Goal: Navigation & Orientation: Find specific page/section

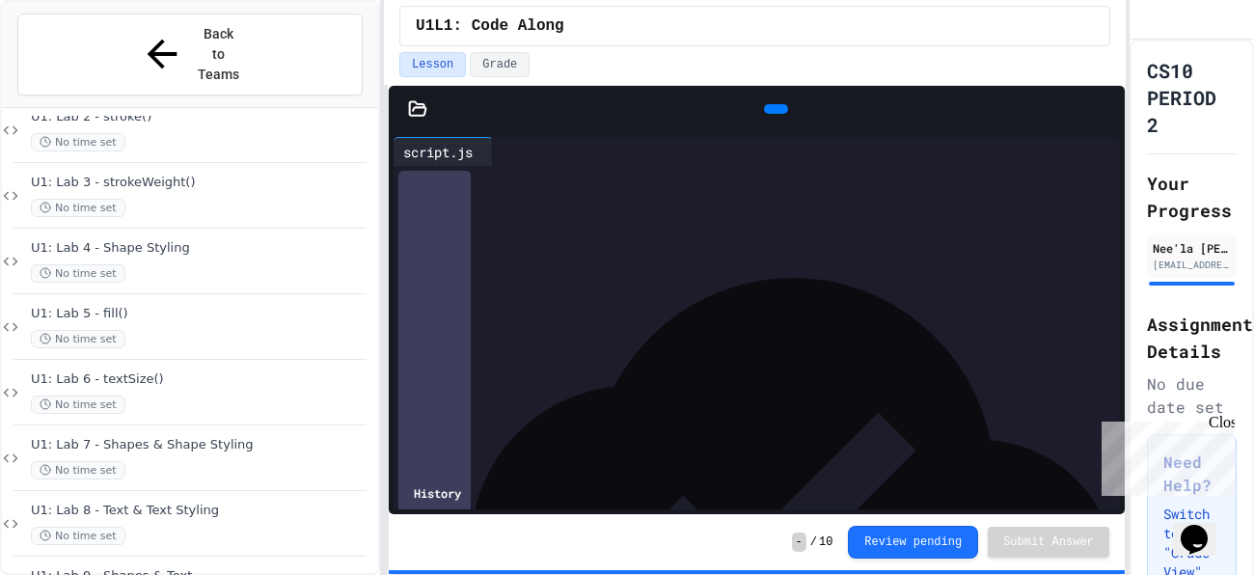
scroll to position [320, 0]
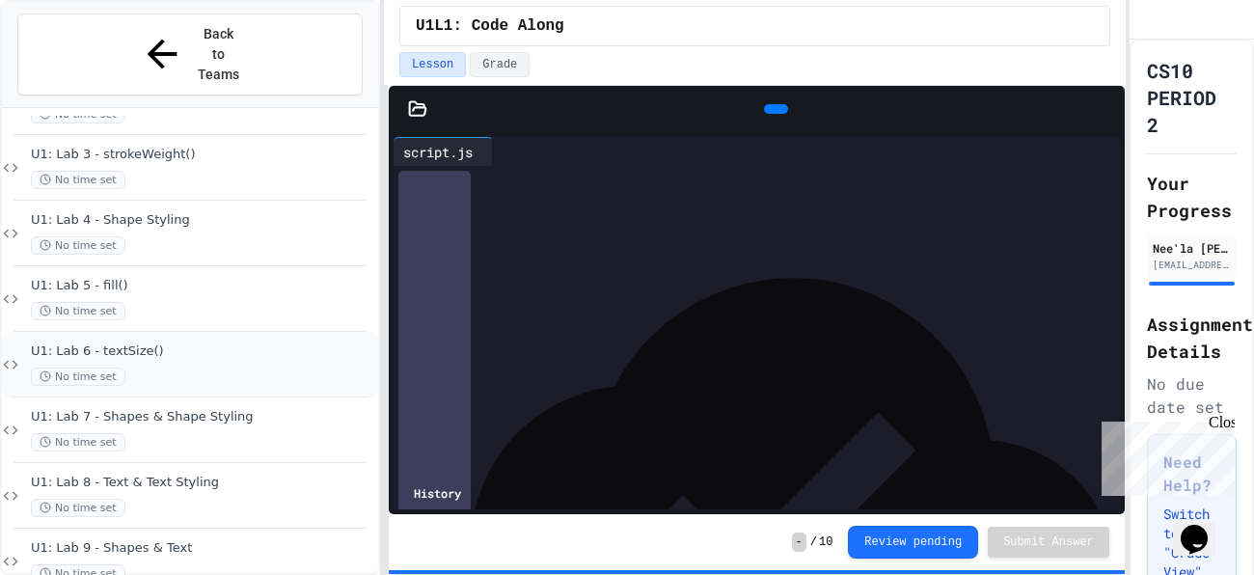
click at [223, 343] on span "U1: Lab 6 - textSize()" at bounding box center [202, 351] width 343 height 16
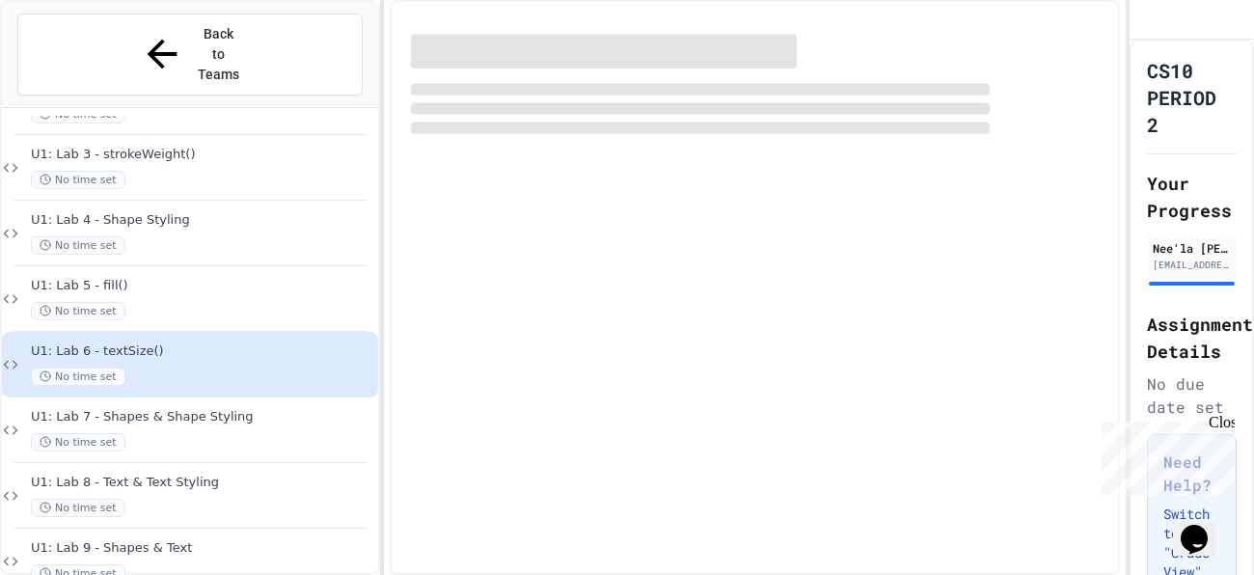
scroll to position [296, 0]
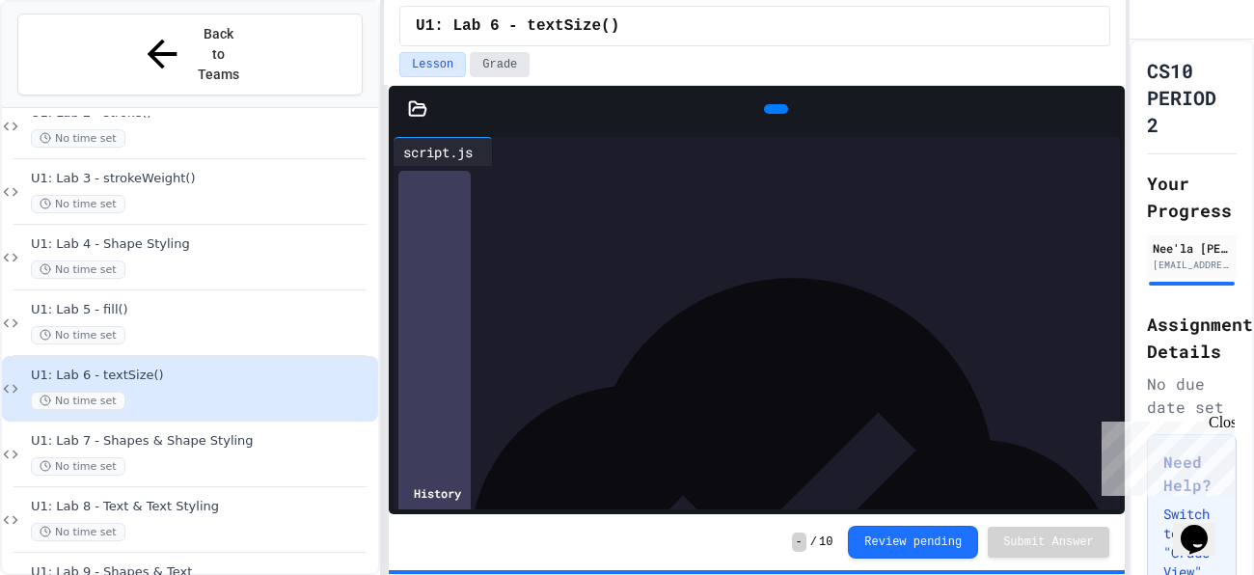
click at [506, 52] on button "Grade" at bounding box center [500, 64] width 60 height 25
click at [435, 59] on button "Lesson" at bounding box center [432, 64] width 67 height 25
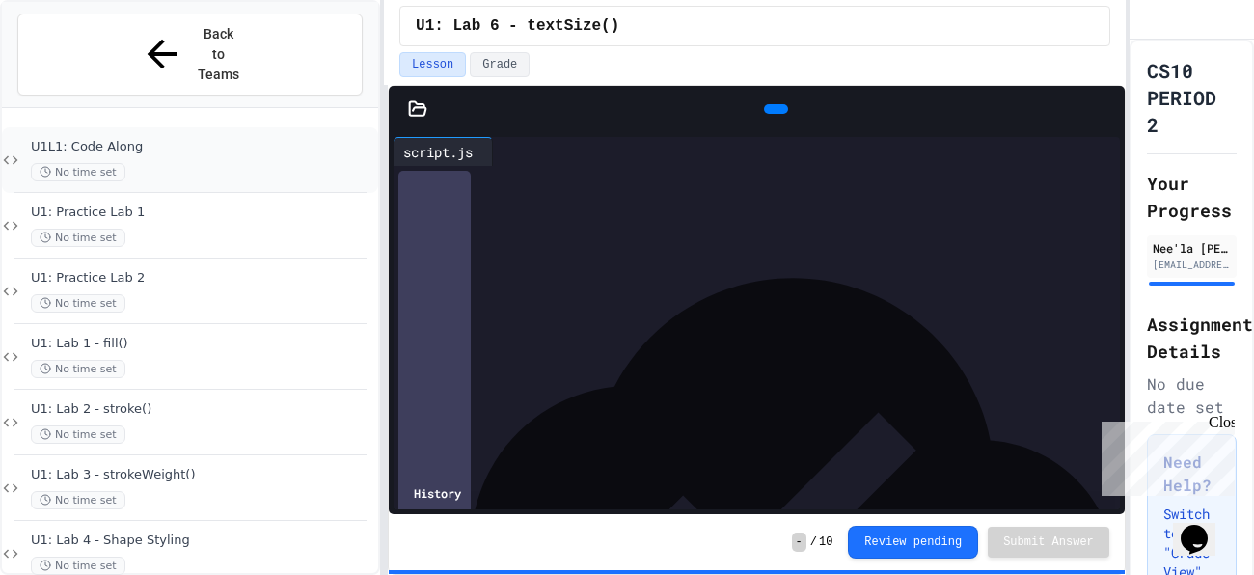
scroll to position [320, 0]
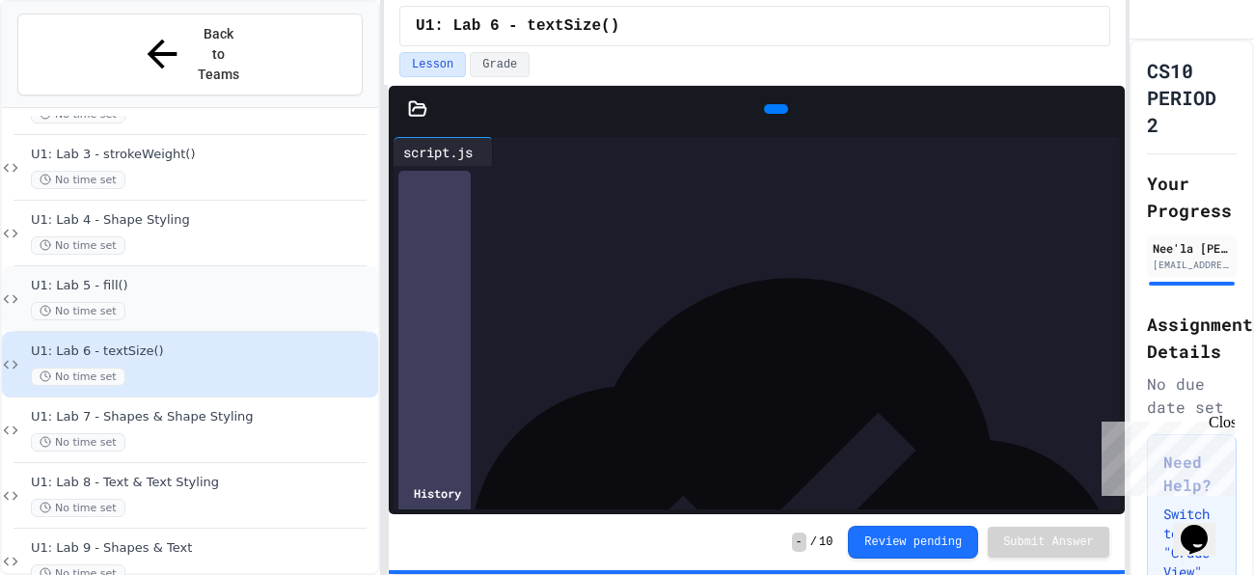
click at [174, 302] on div "No time set" at bounding box center [202, 311] width 343 height 18
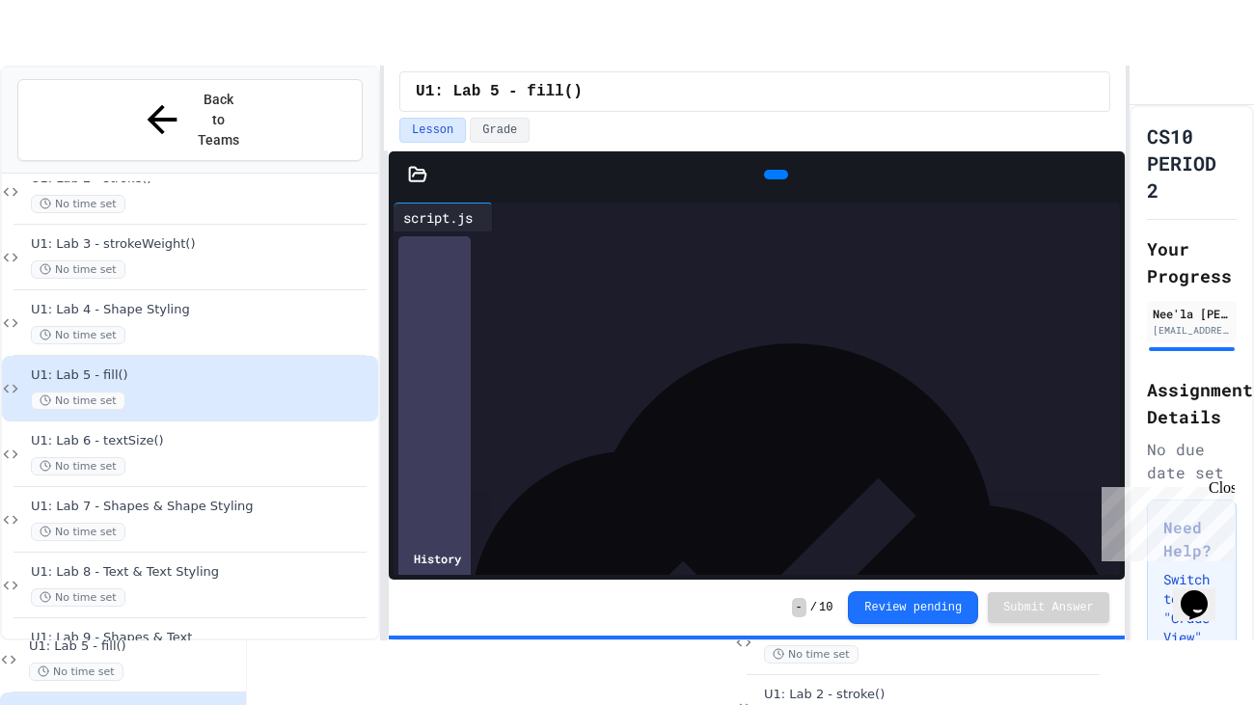
scroll to position [269, 0]
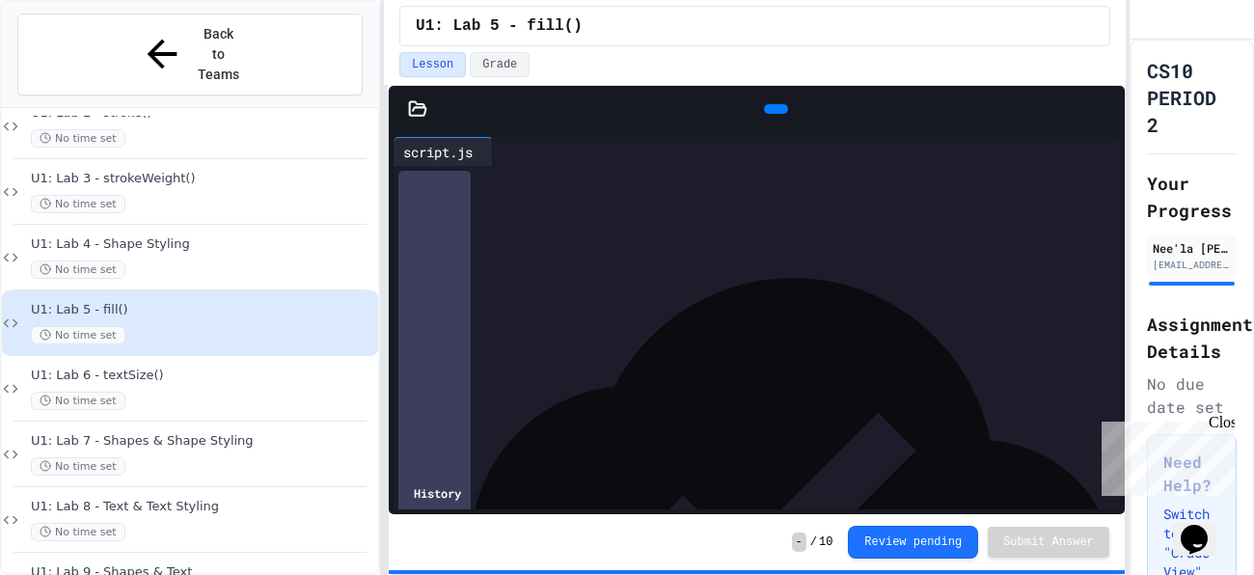
click at [1106, 109] on icon at bounding box center [1106, 109] width 0 height 0
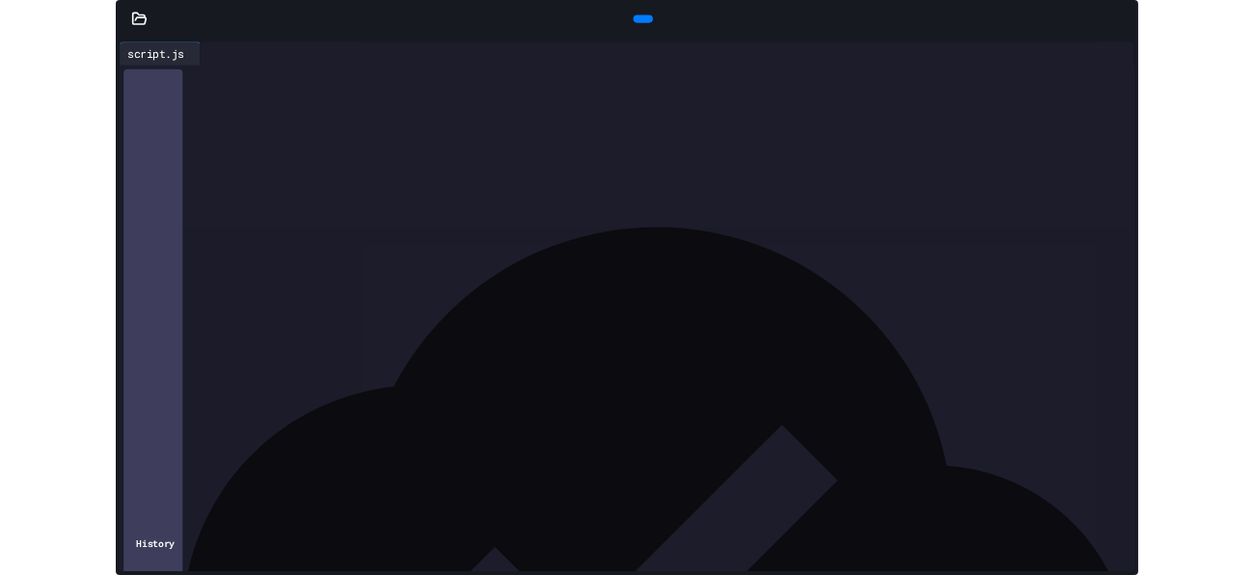
scroll to position [189, 0]
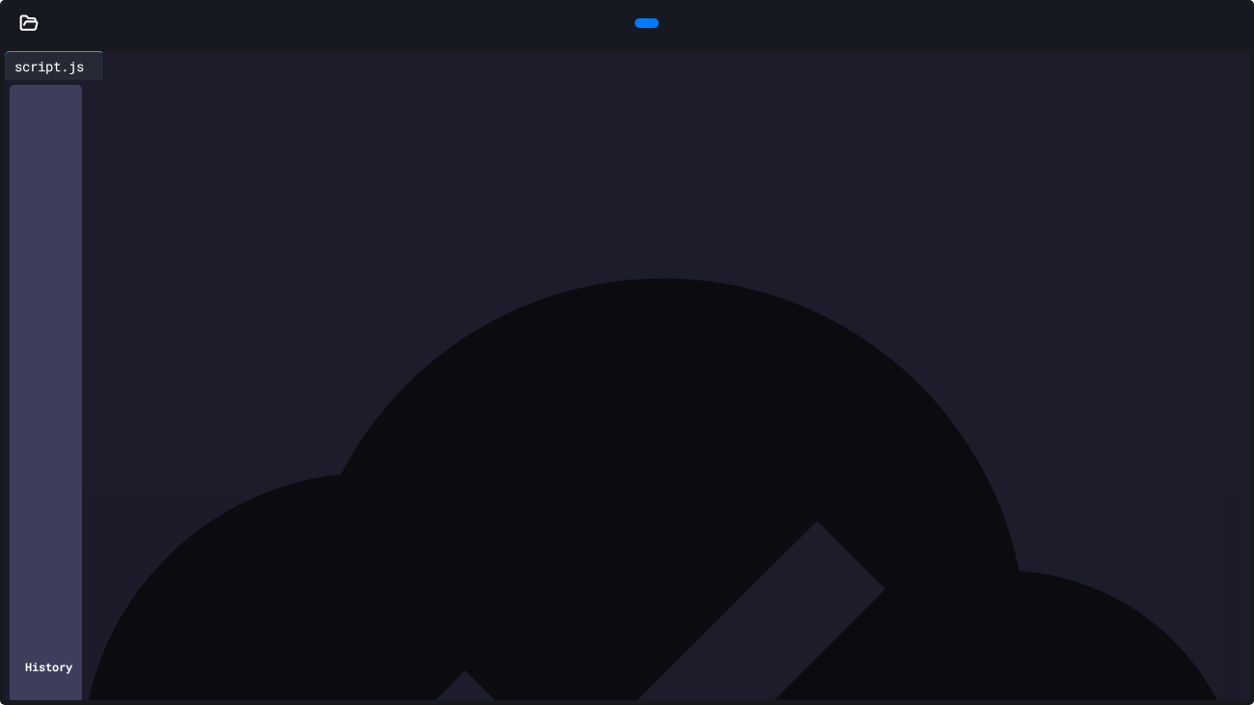
click at [635, 18] on div at bounding box center [647, 23] width 24 height 10
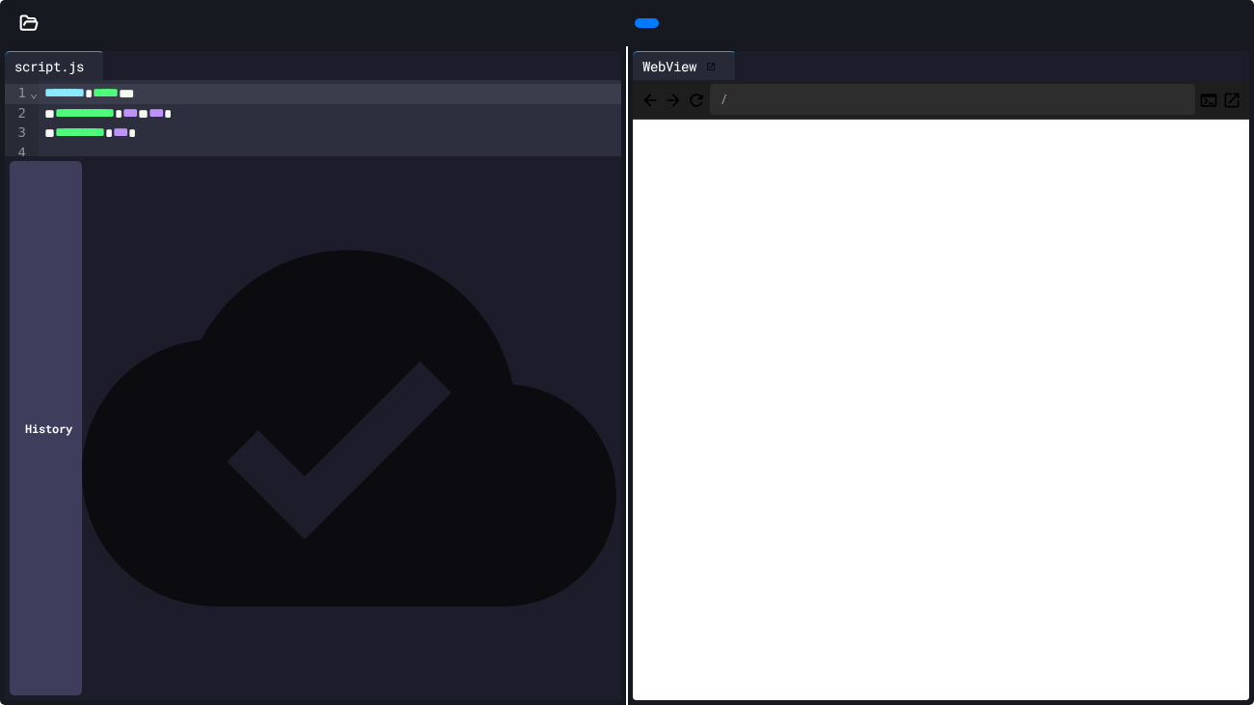
click at [1235, 36] on div at bounding box center [1244, 23] width 19 height 29
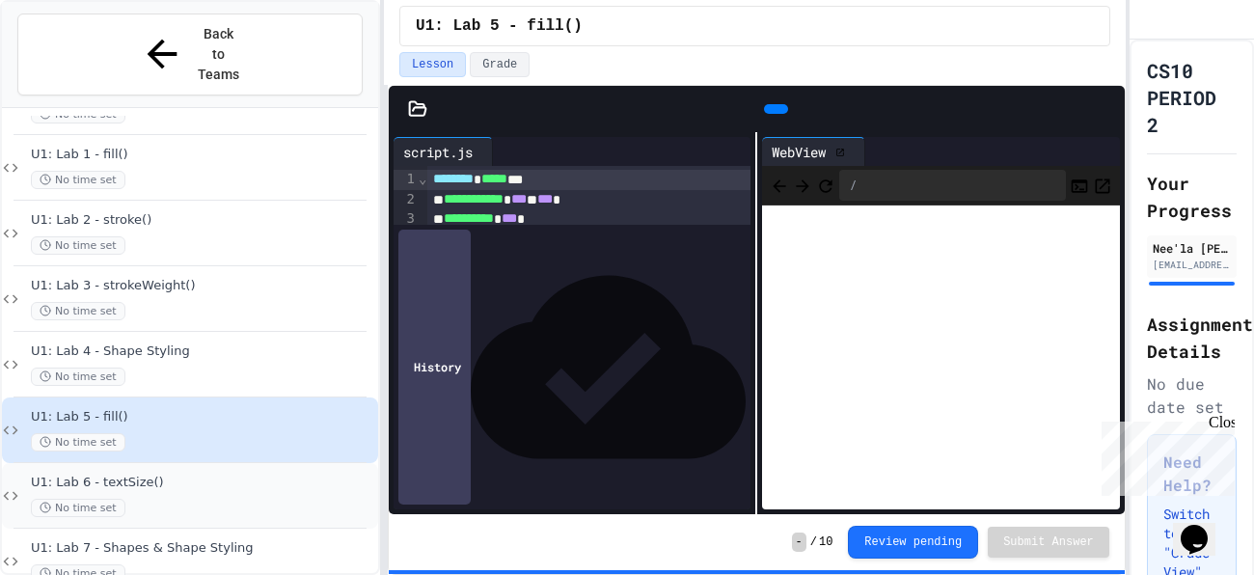
click at [215, 499] on div "No time set" at bounding box center [202, 508] width 343 height 18
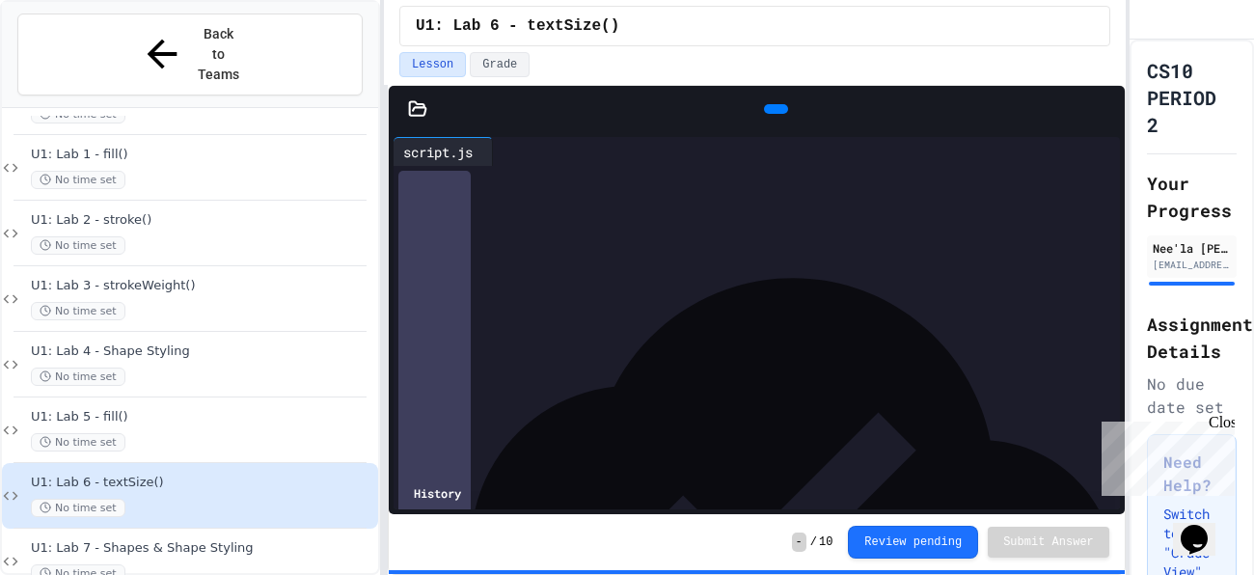
click at [779, 106] on div at bounding box center [776, 109] width 24 height 10
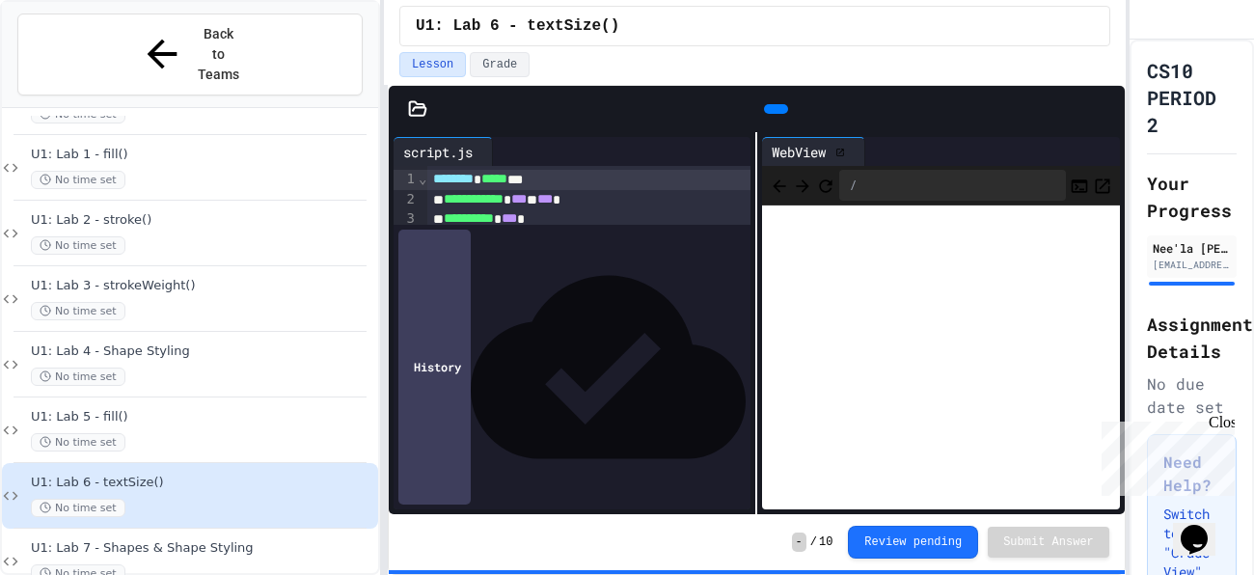
click at [1106, 99] on div at bounding box center [1115, 109] width 19 height 29
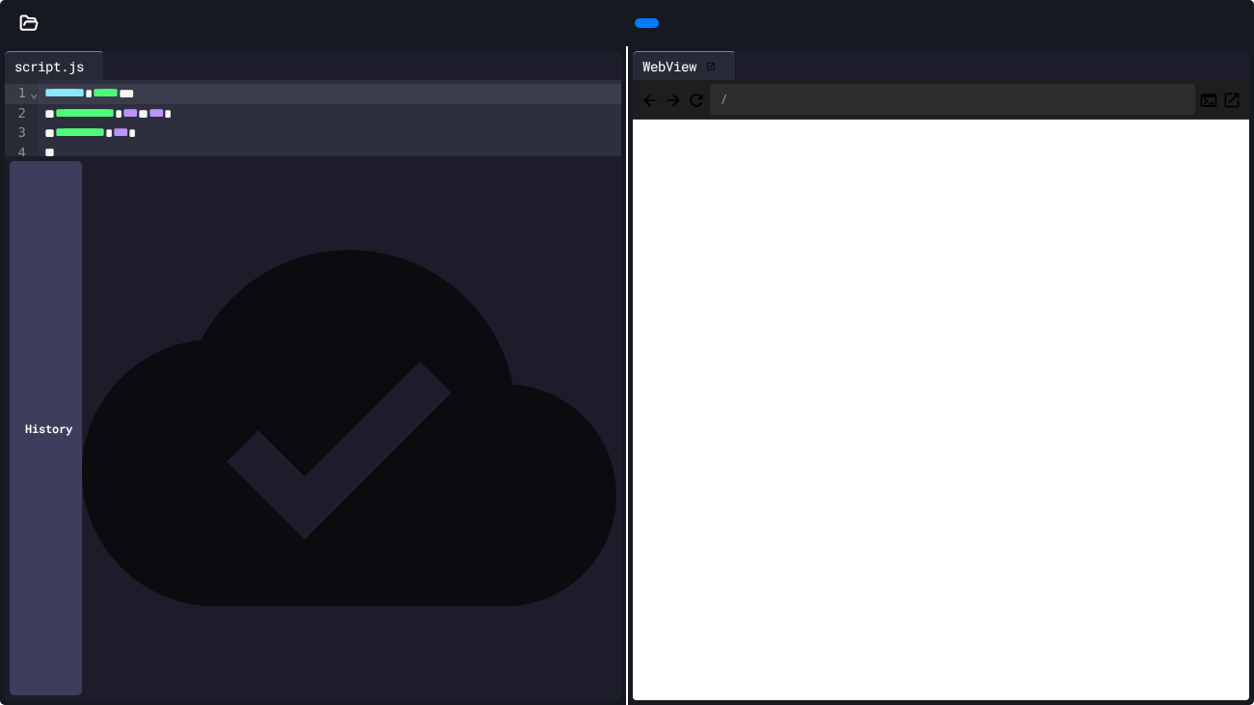
click at [1235, 23] on icon at bounding box center [1235, 23] width 0 height 0
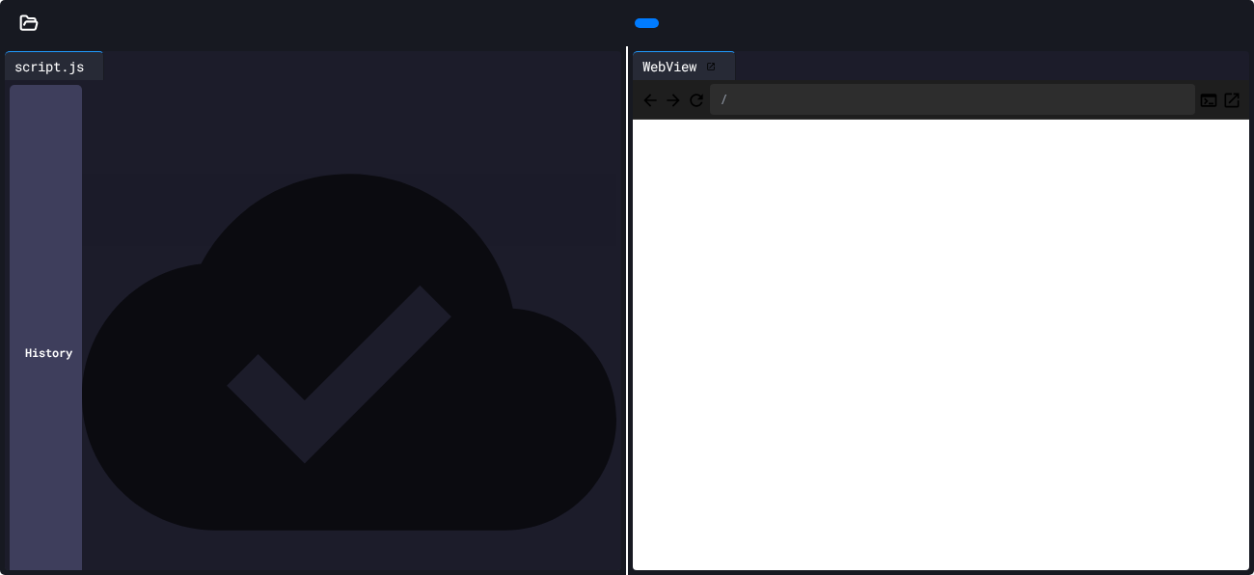
scroll to position [320, 0]
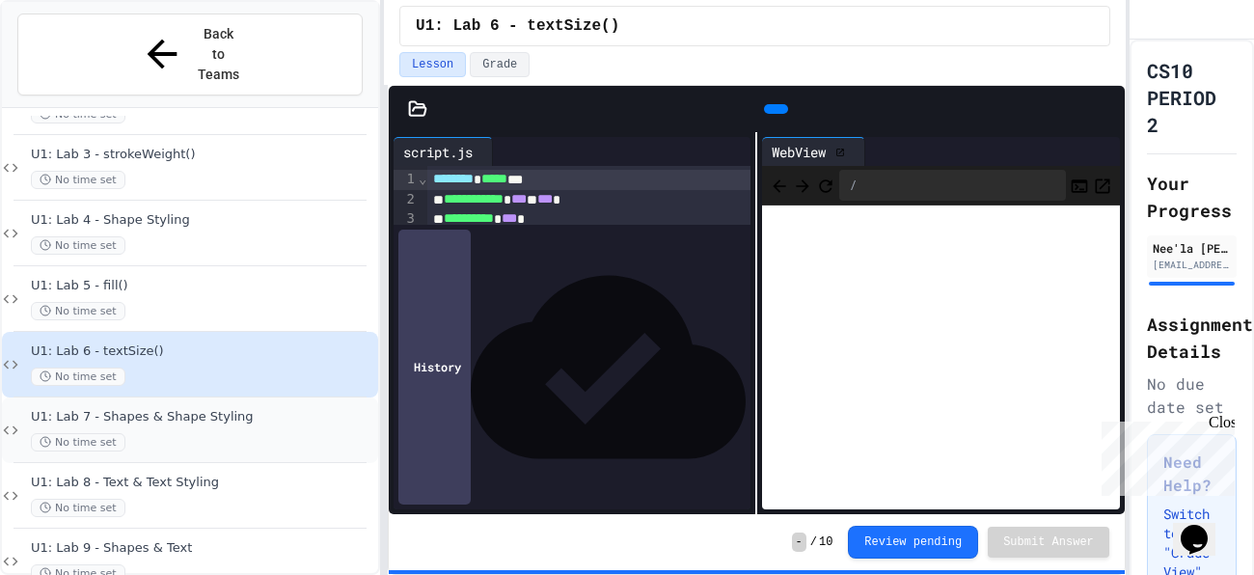
click at [121, 409] on div "U1: Lab 7 - Shapes & Shape Styling No time set" at bounding box center [202, 430] width 343 height 42
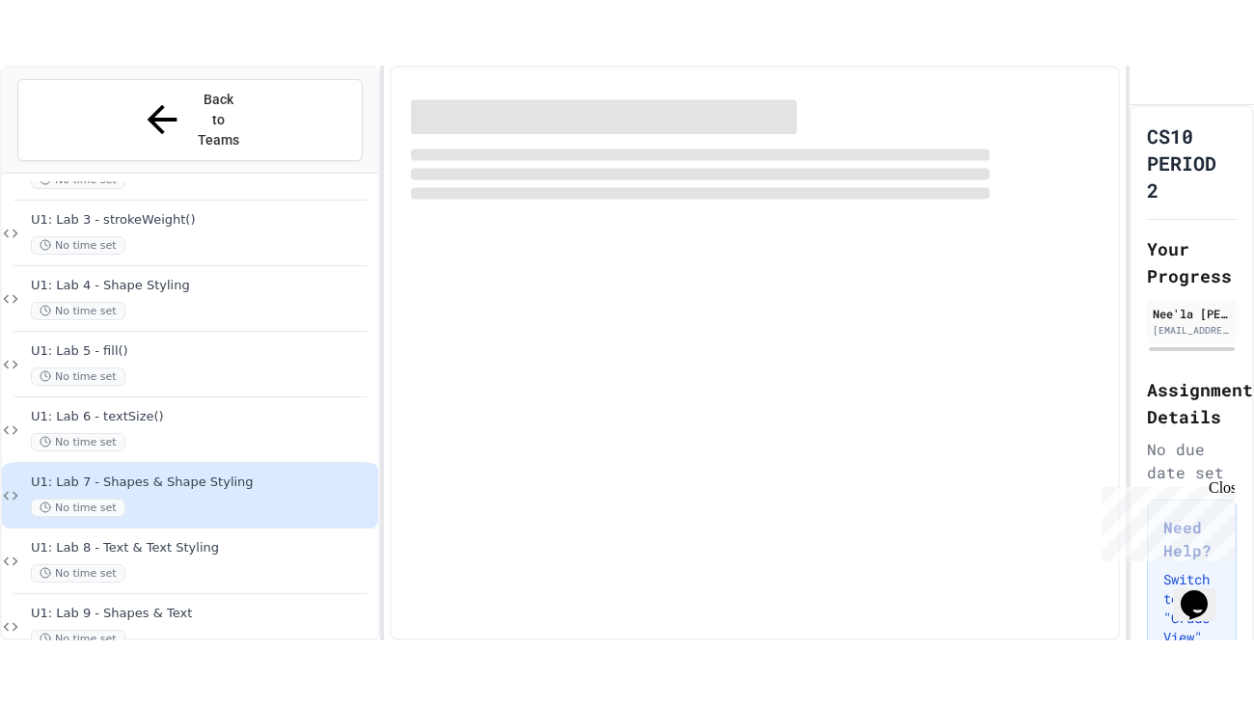
scroll to position [296, 0]
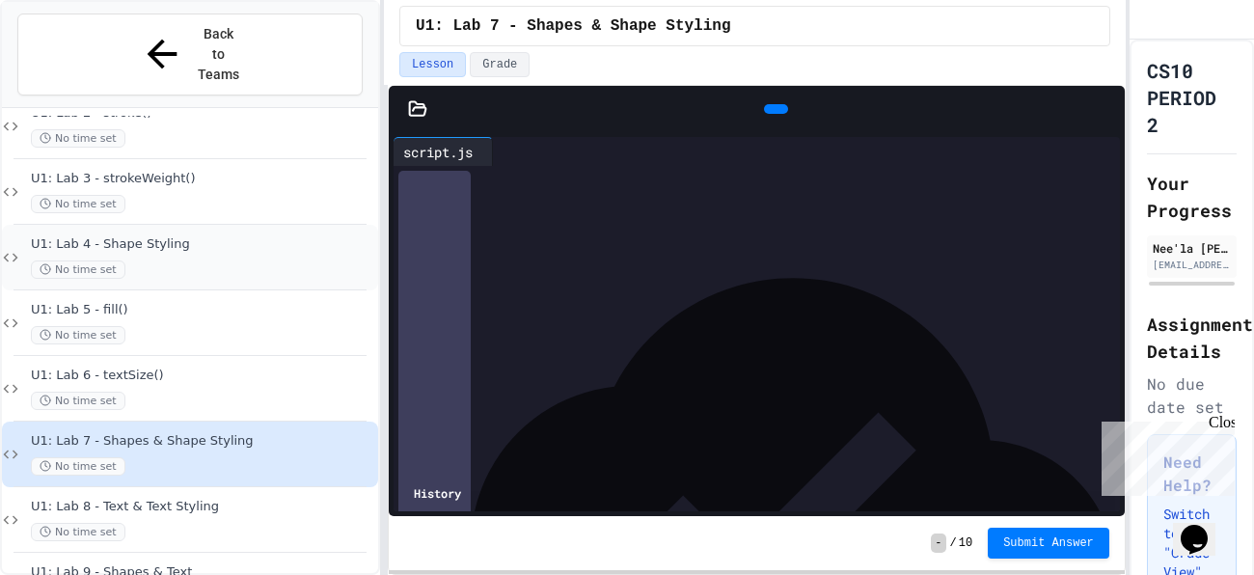
click at [235, 236] on div "U1: Lab 4 - Shape Styling No time set" at bounding box center [202, 257] width 343 height 42
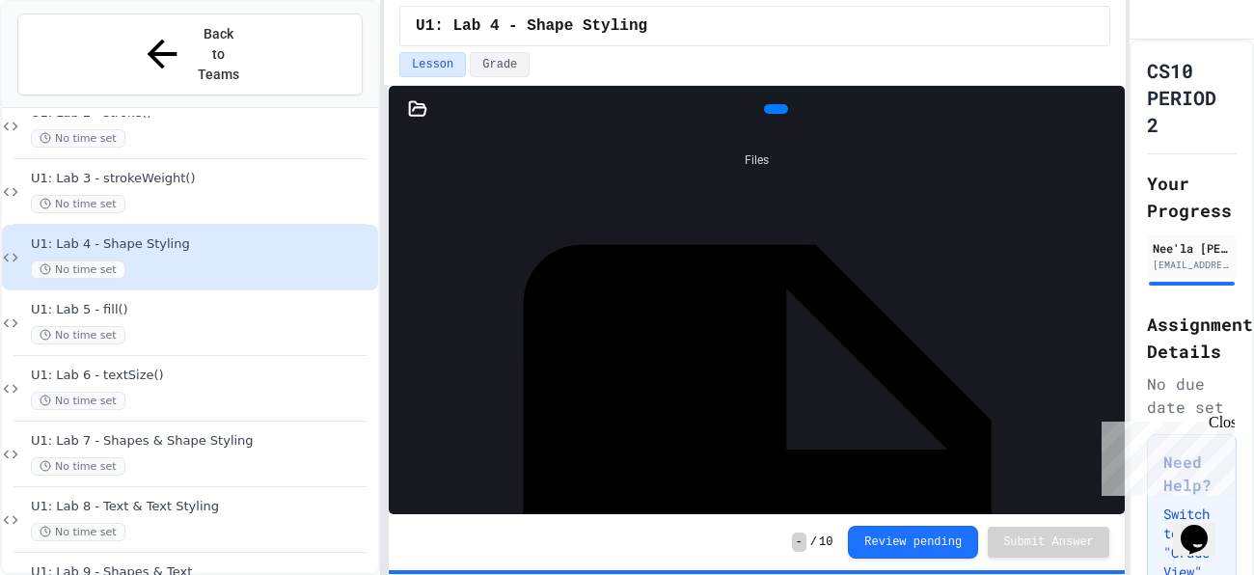
click at [764, 114] on div at bounding box center [776, 109] width 24 height 10
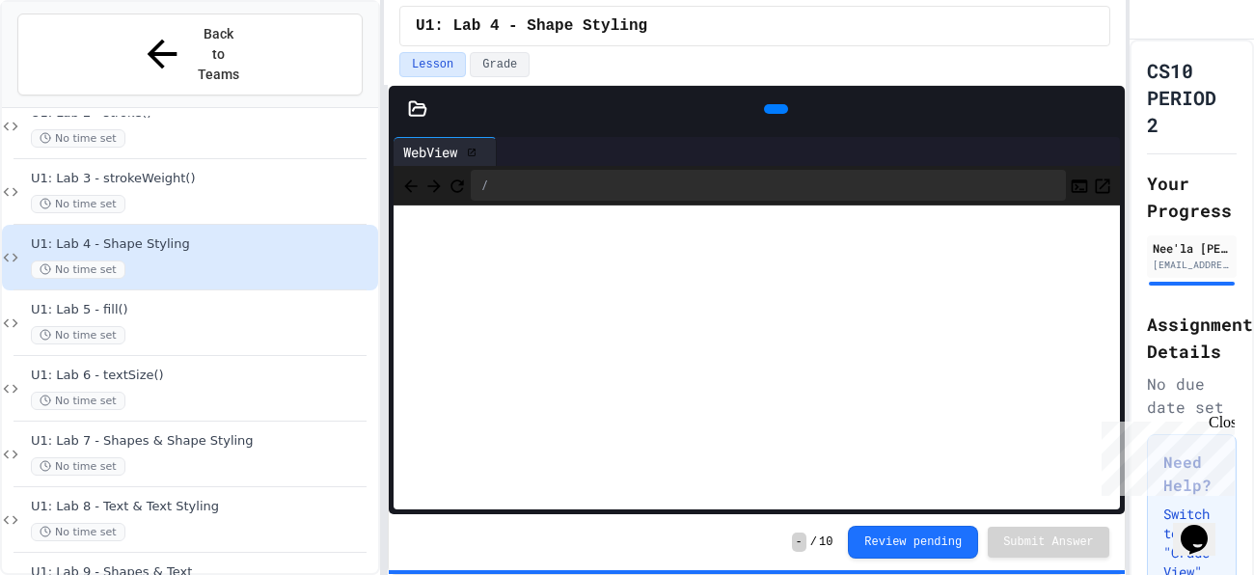
click at [1106, 109] on icon at bounding box center [1106, 109] width 0 height 0
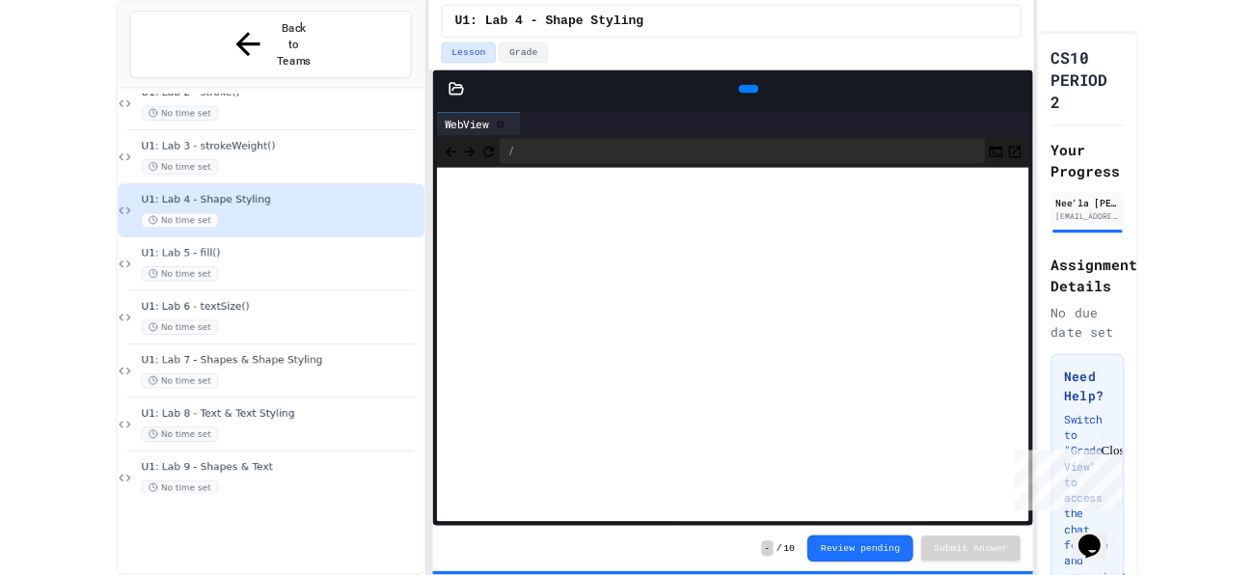
scroll to position [189, 0]
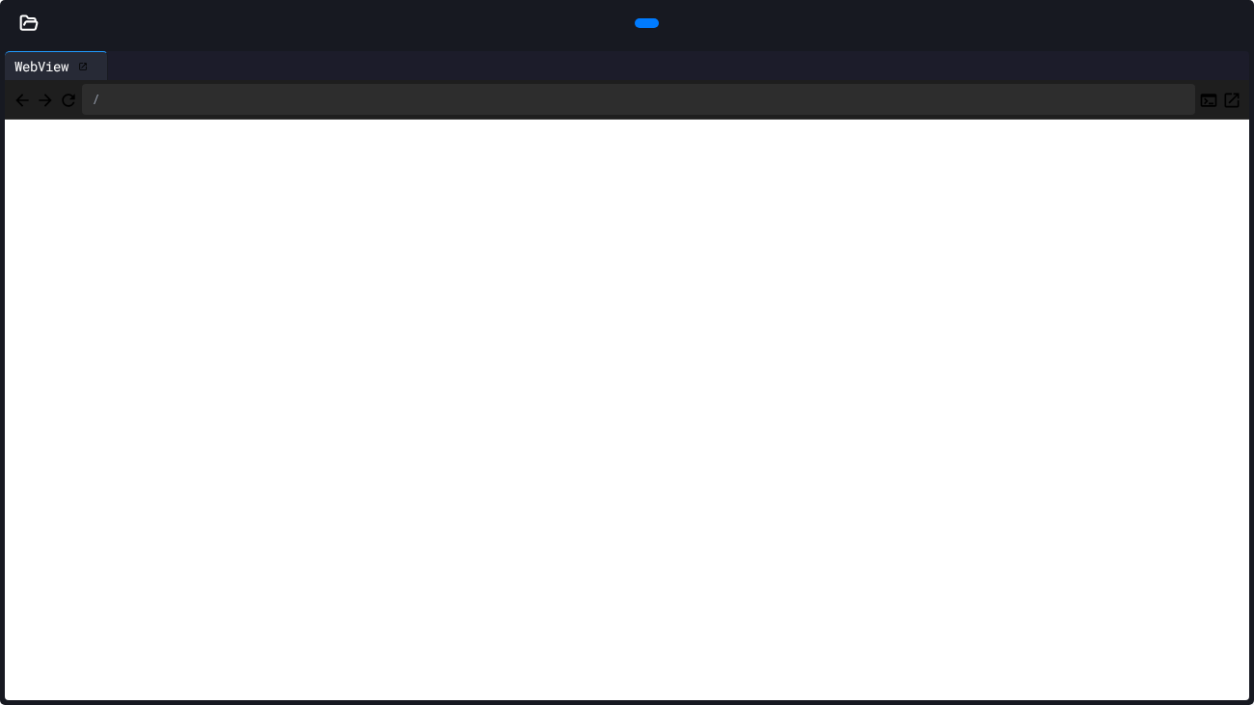
click at [1240, 11] on div at bounding box center [1244, 23] width 19 height 29
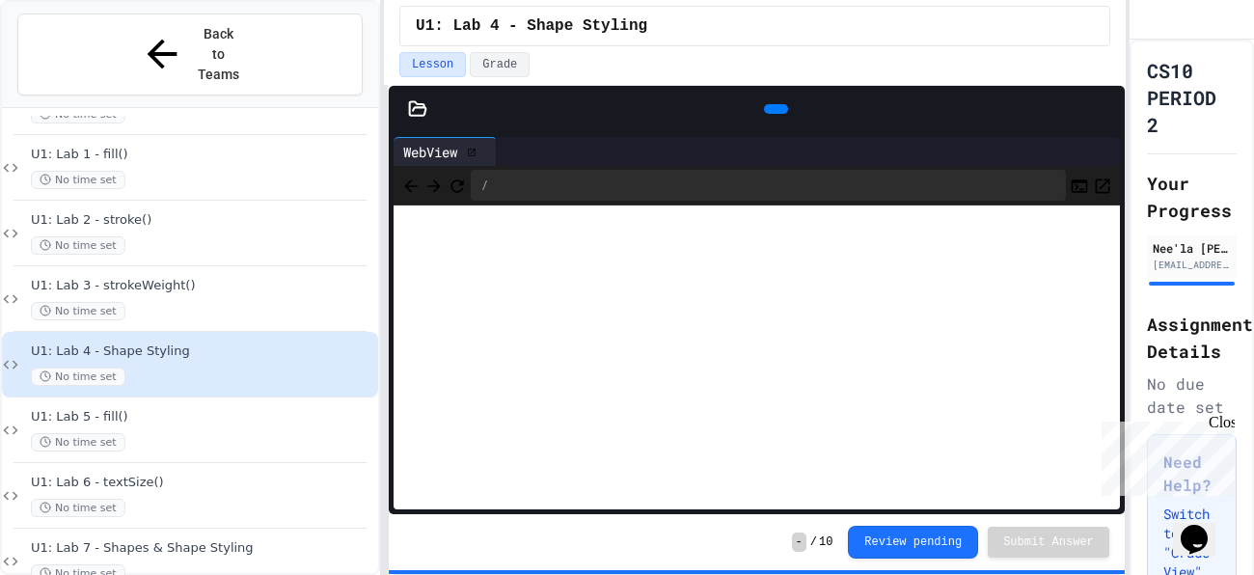
click at [177, 528] on div at bounding box center [190, 528] width 353 height 1
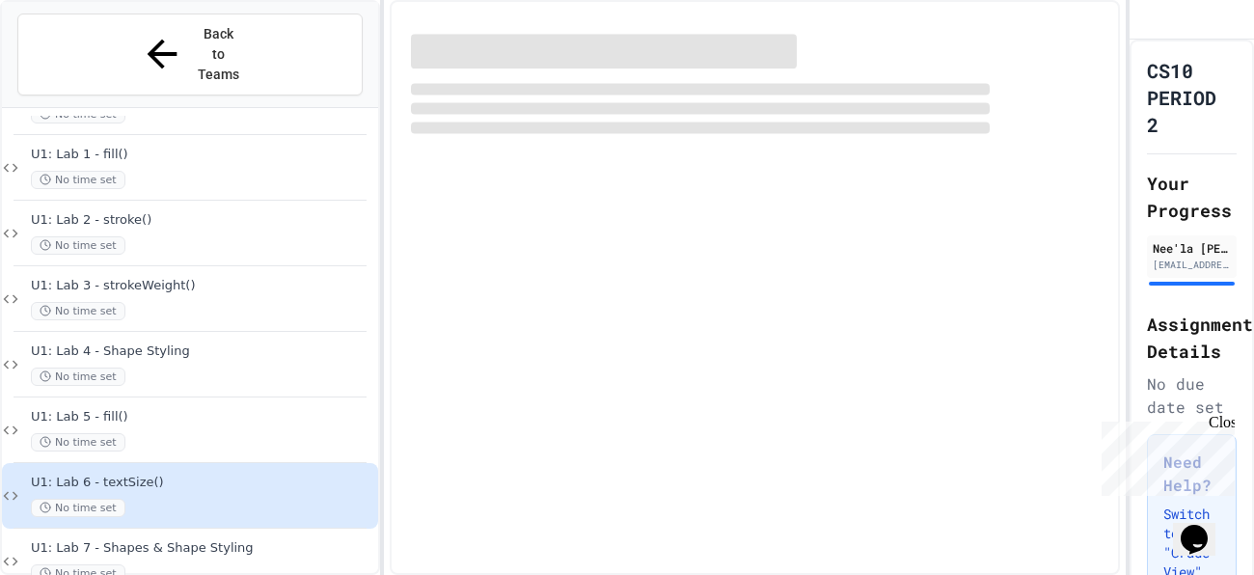
scroll to position [166, 0]
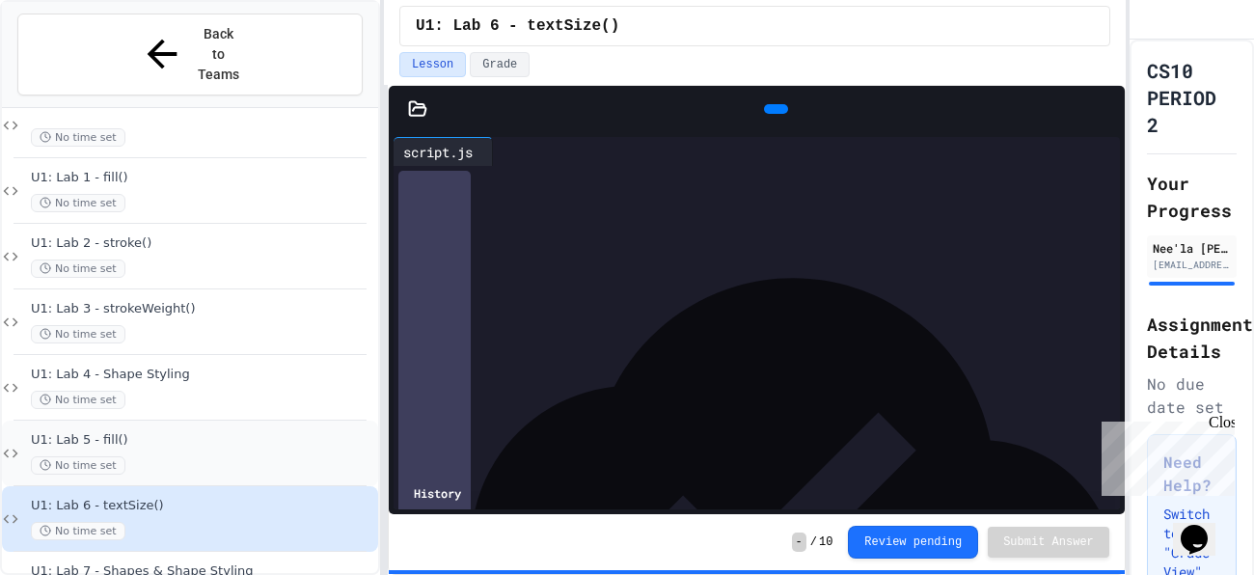
click at [203, 456] on div "No time set" at bounding box center [202, 465] width 343 height 18
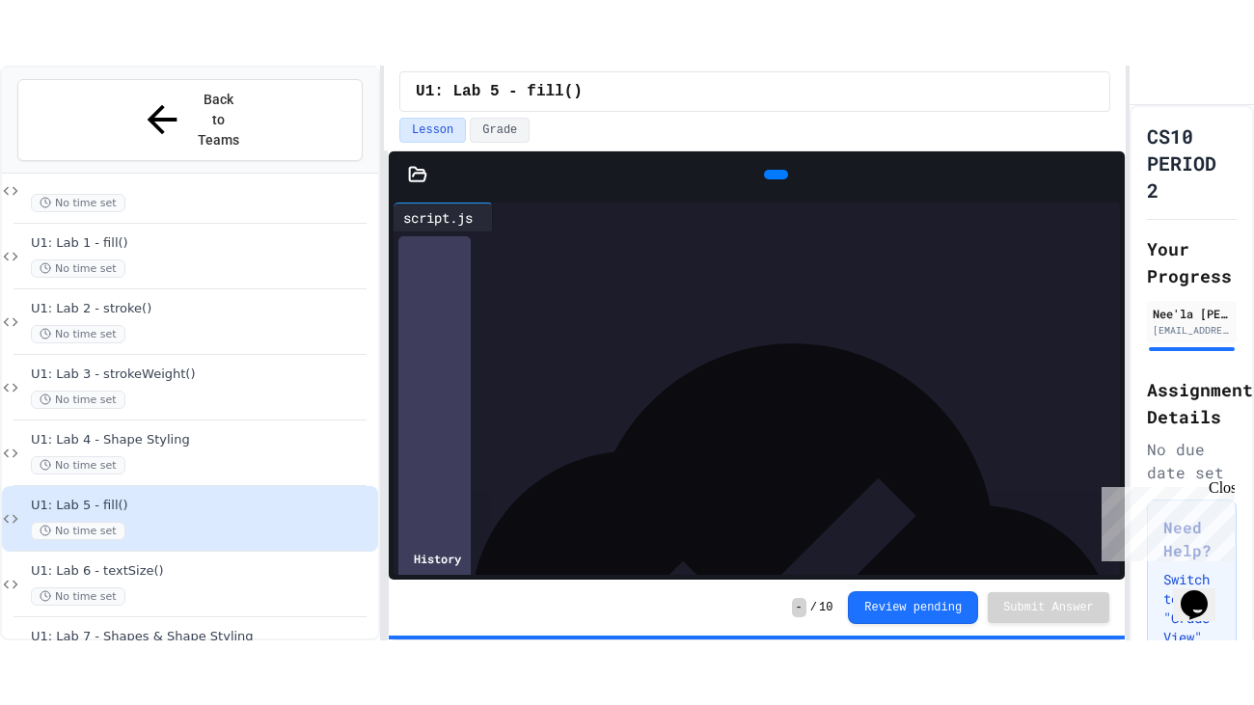
scroll to position [206, 0]
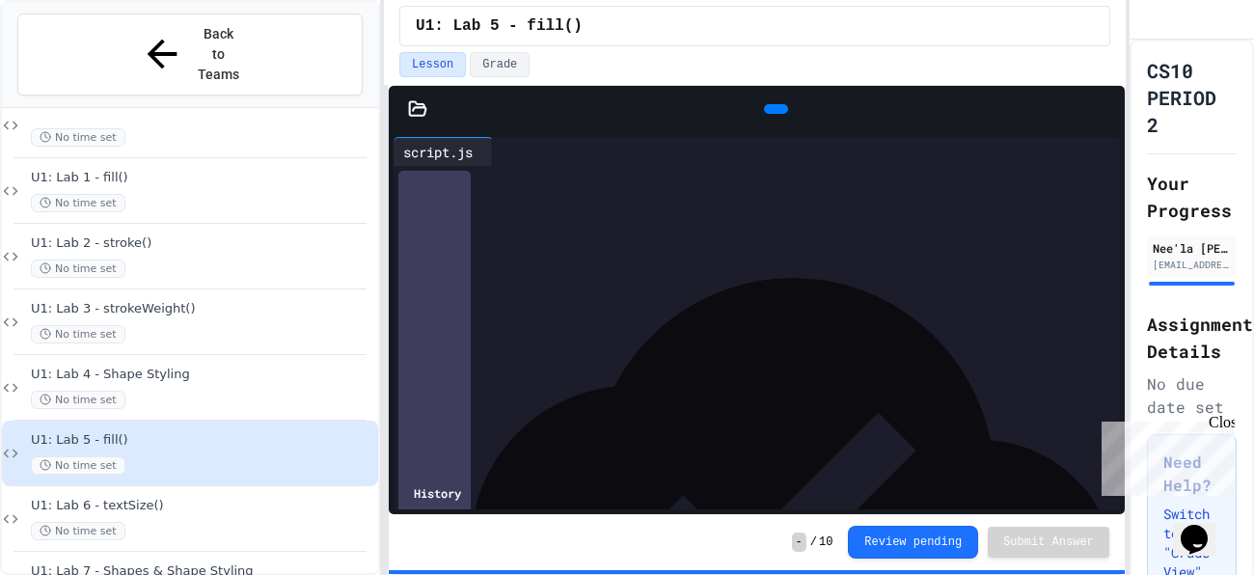
click at [781, 114] on icon at bounding box center [786, 121] width 11 height 14
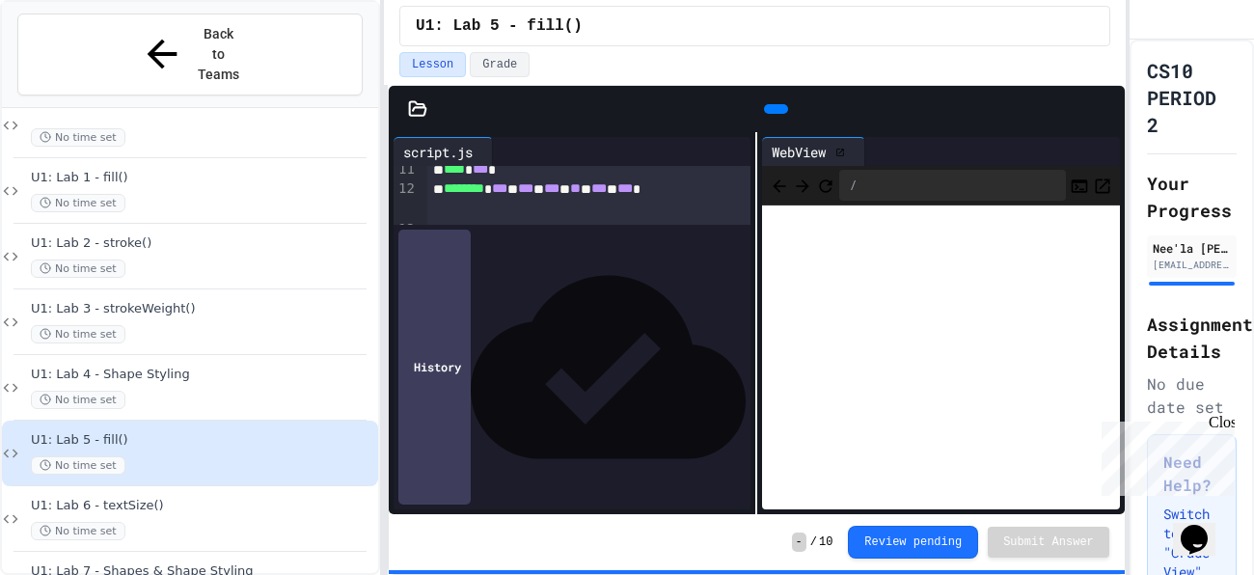
click at [1106, 109] on icon at bounding box center [1106, 109] width 0 height 0
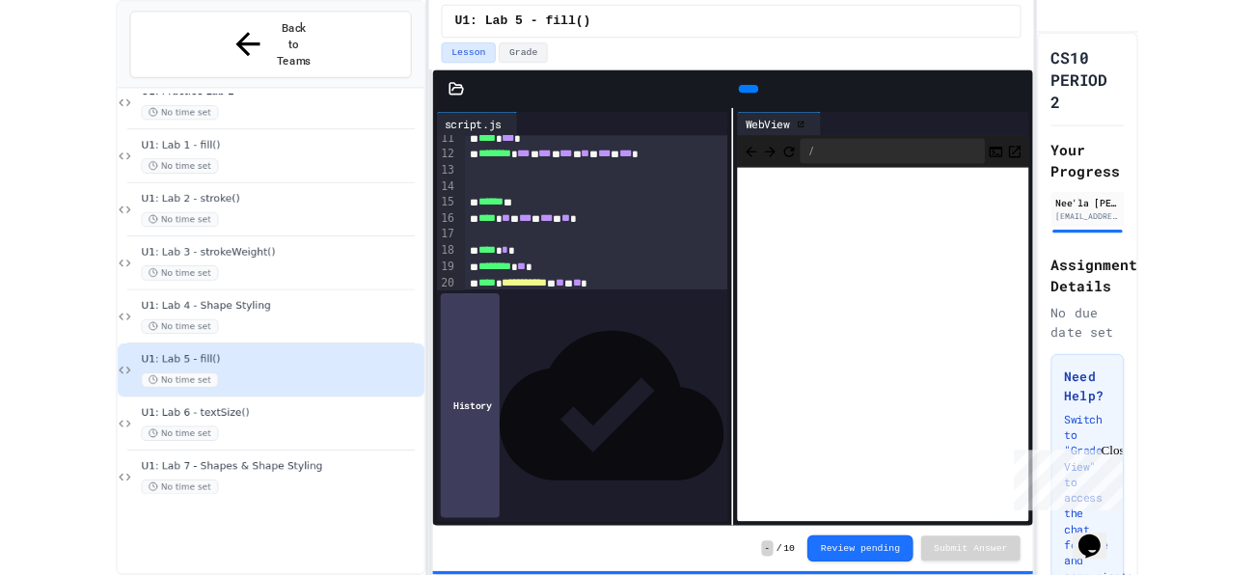
scroll to position [0, 0]
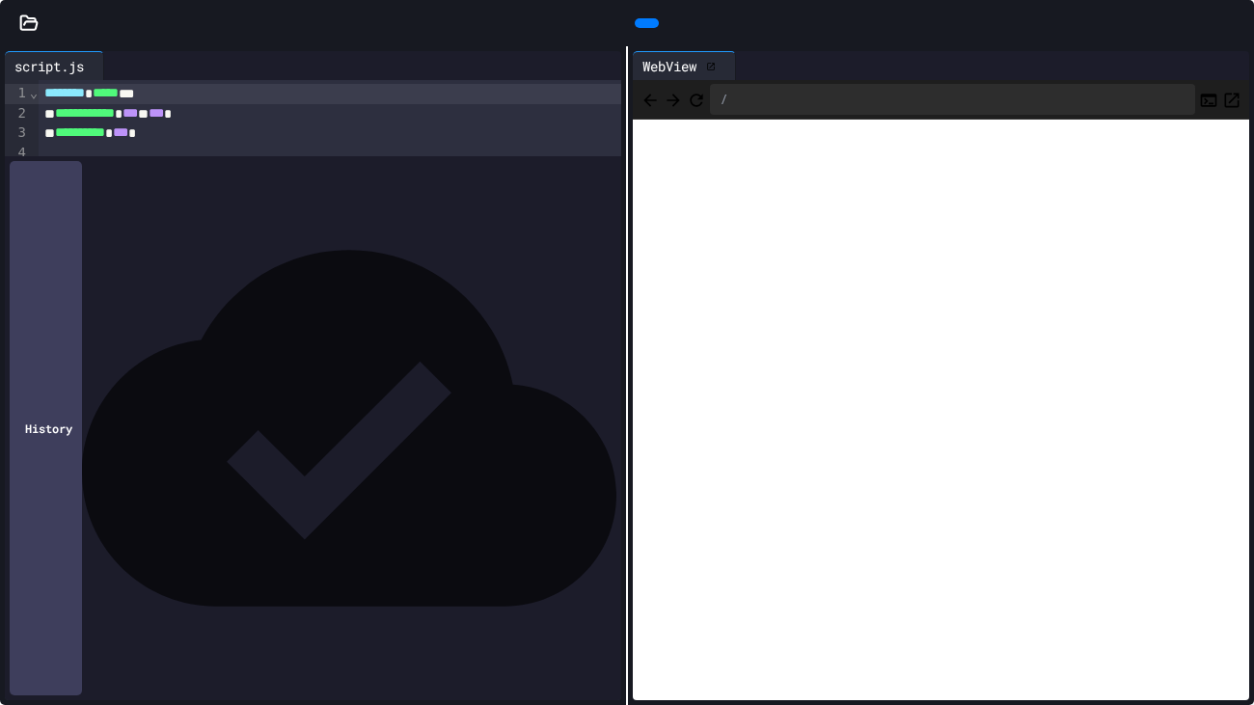
click at [1235, 36] on div at bounding box center [1244, 23] width 19 height 29
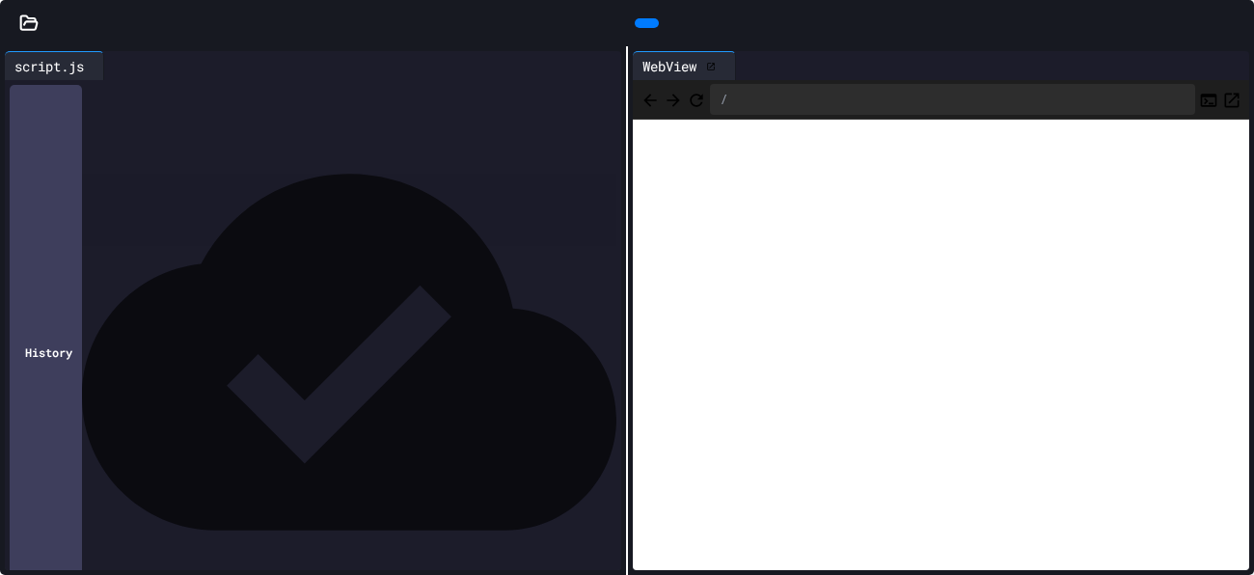
scroll to position [320, 0]
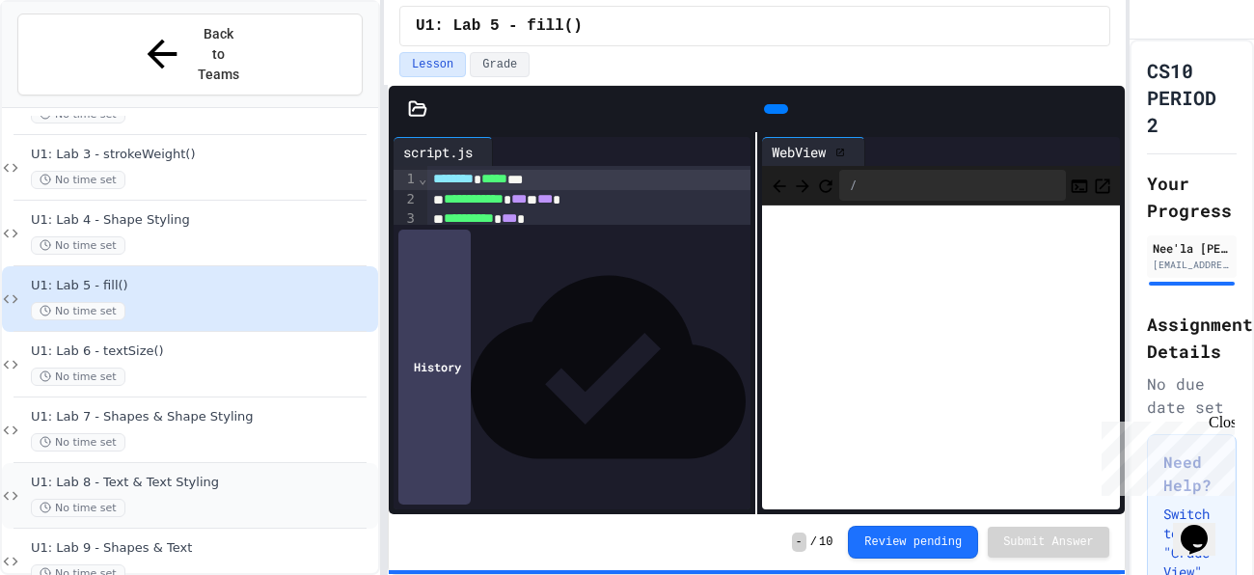
click at [194, 463] on div "U1: Lab 8 - Text & Text Styling No time set" at bounding box center [190, 496] width 376 height 66
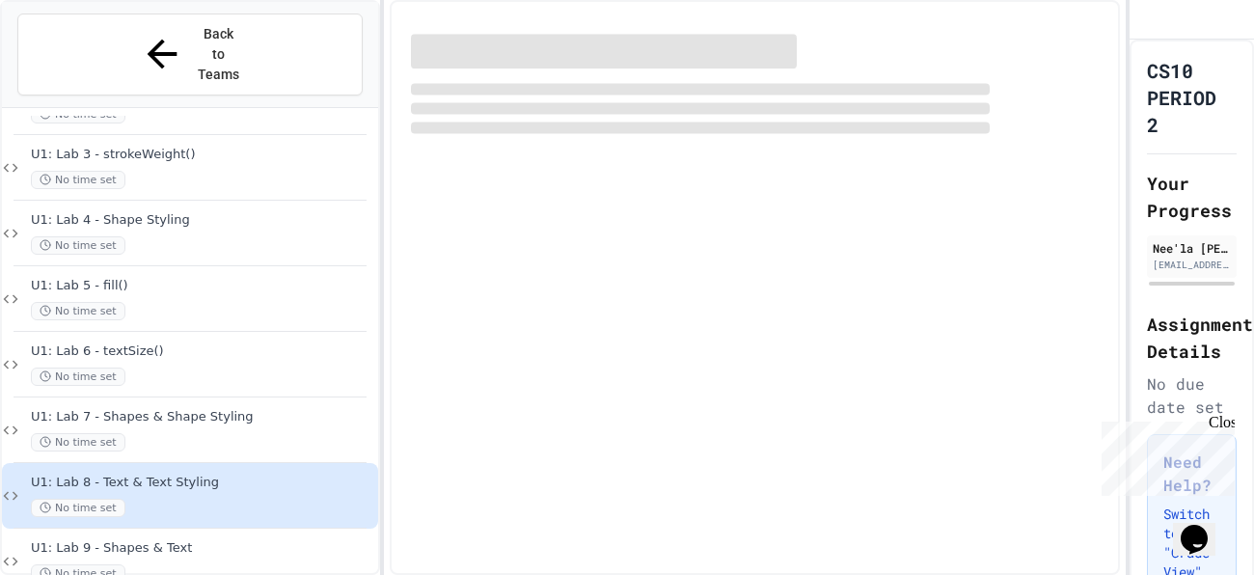
scroll to position [296, 0]
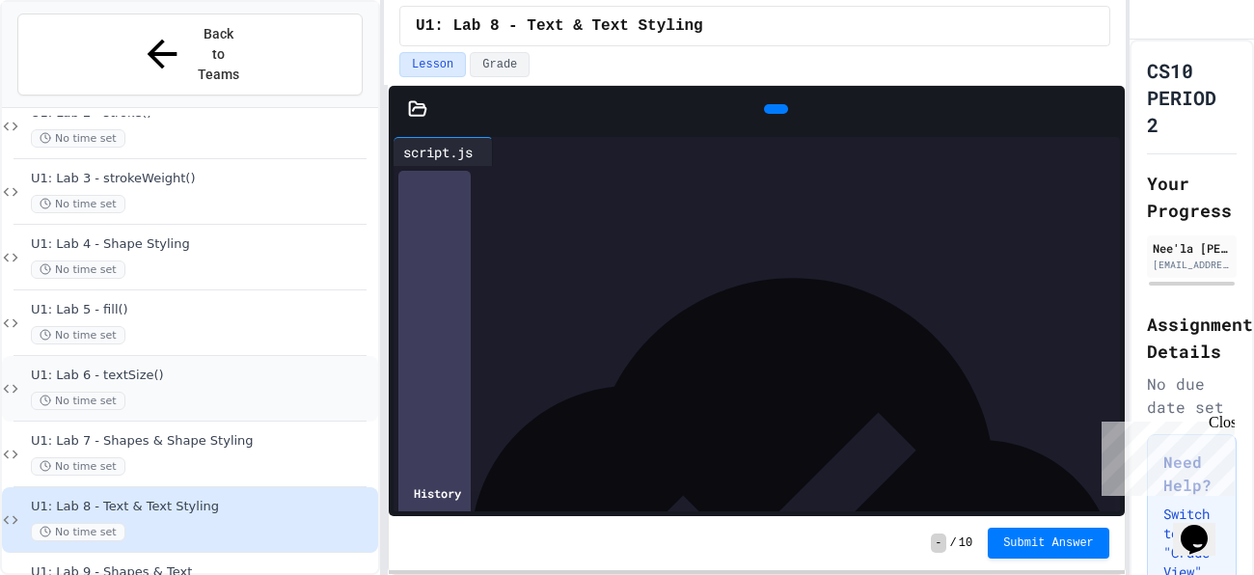
click at [62, 392] on span "No time set" at bounding box center [78, 401] width 95 height 18
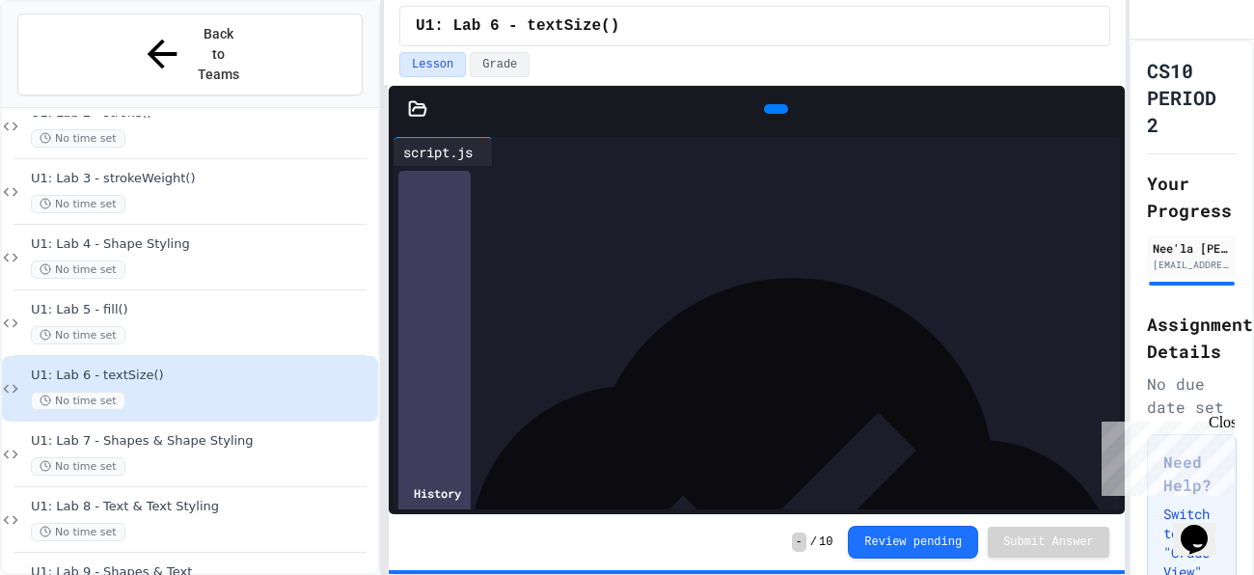
scroll to position [335, 0]
click at [781, 114] on icon at bounding box center [786, 121] width 11 height 14
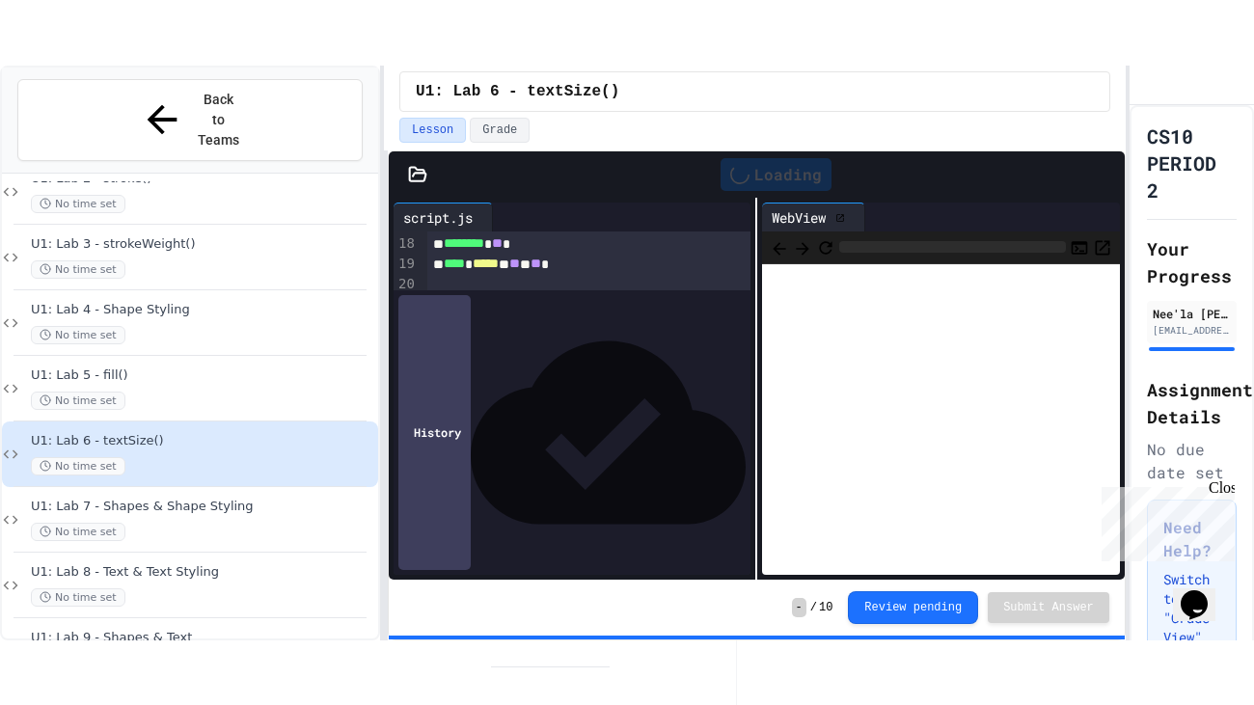
scroll to position [355, 0]
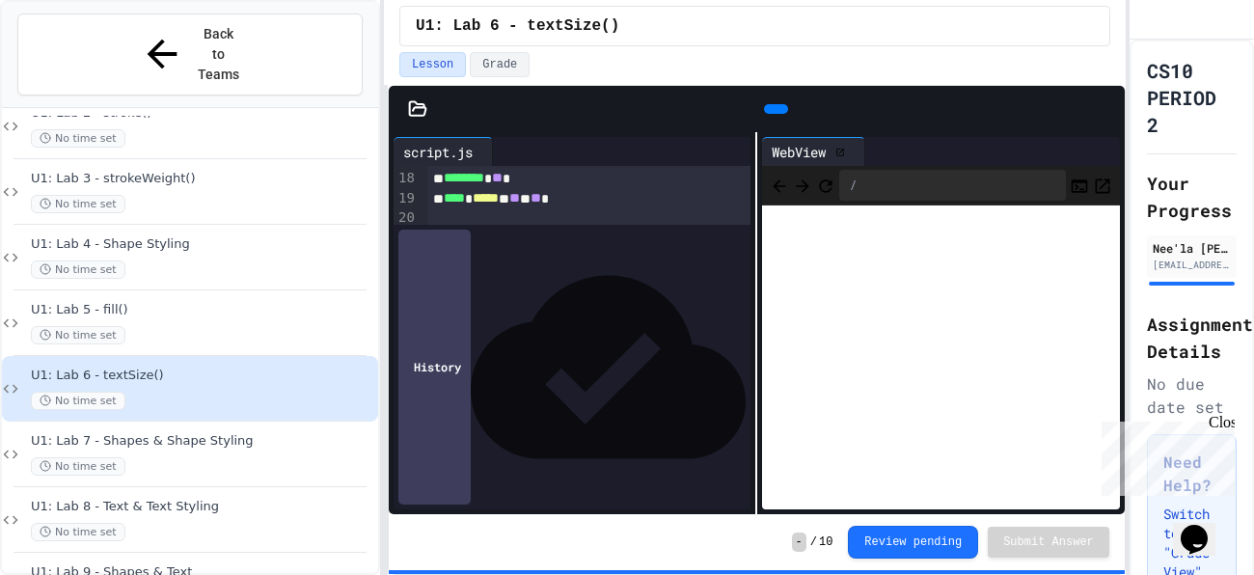
click at [1106, 109] on icon at bounding box center [1106, 109] width 0 height 0
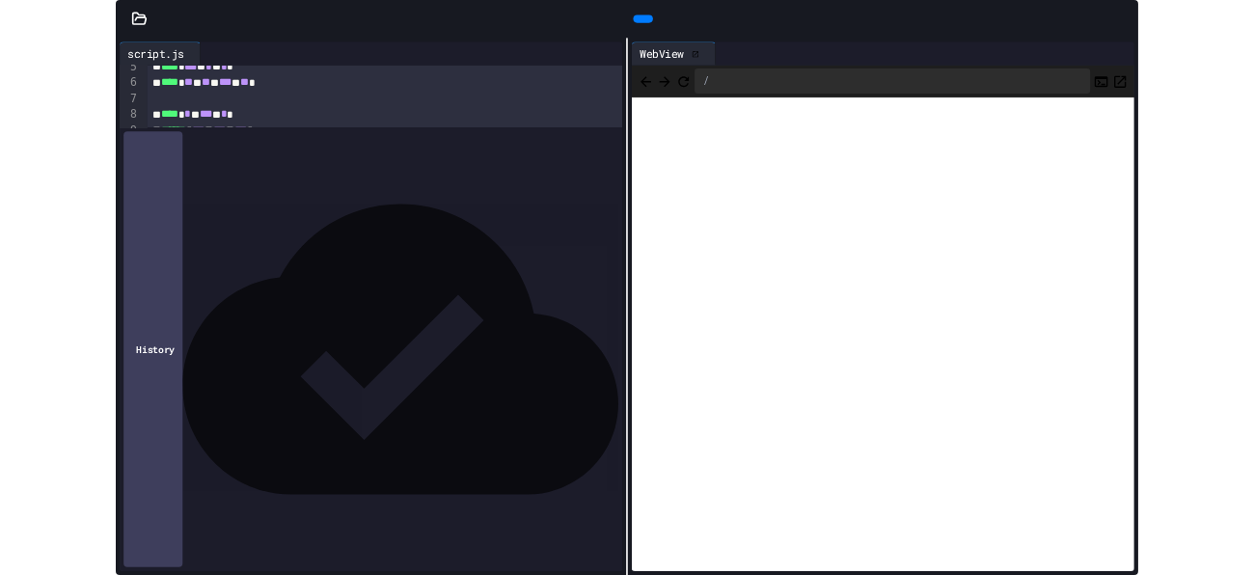
scroll to position [189, 0]
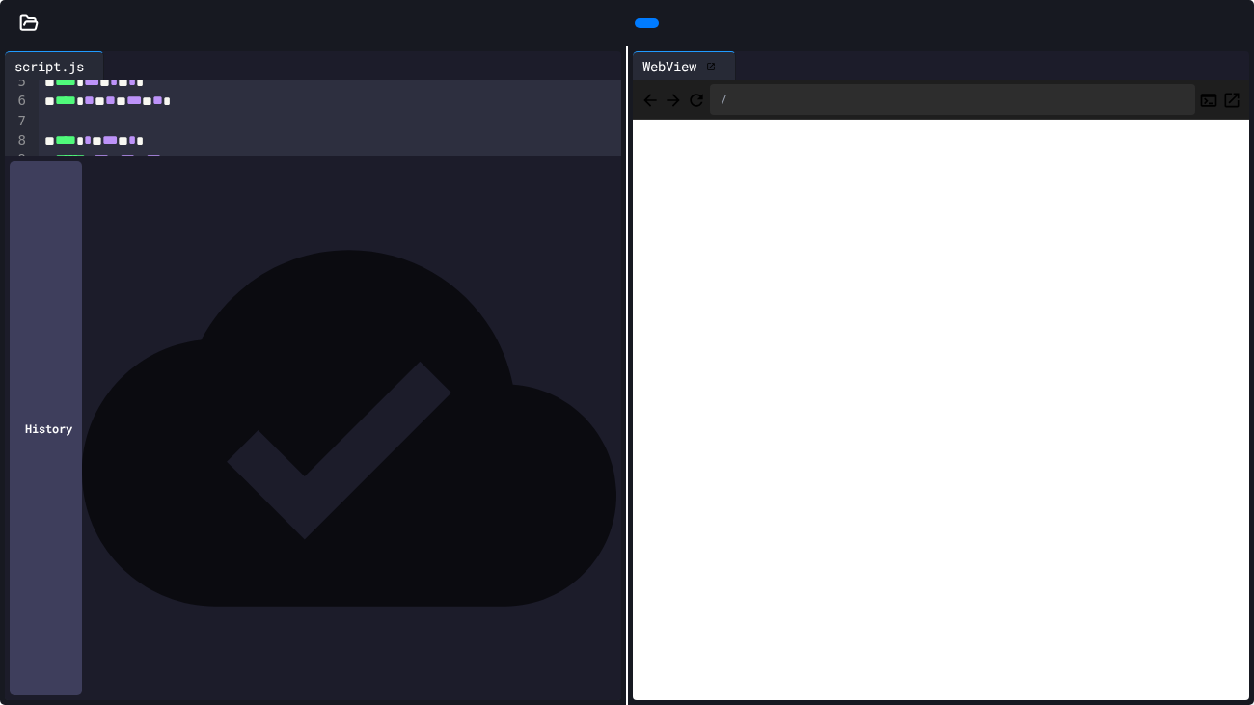
click at [1235, 23] on icon at bounding box center [1235, 23] width 0 height 0
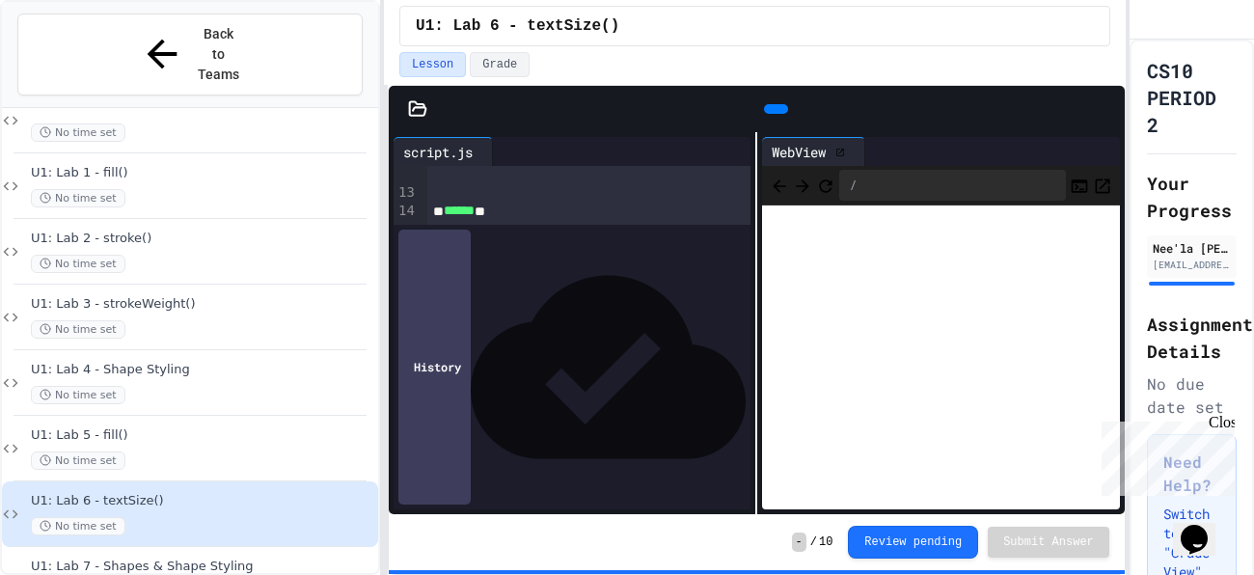
scroll to position [251, 0]
